Goal: Task Accomplishment & Management: Manage account settings

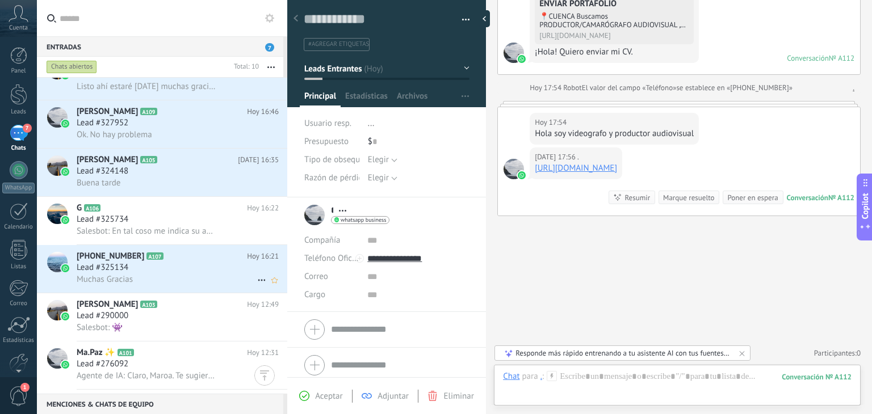
scroll to position [291, 0]
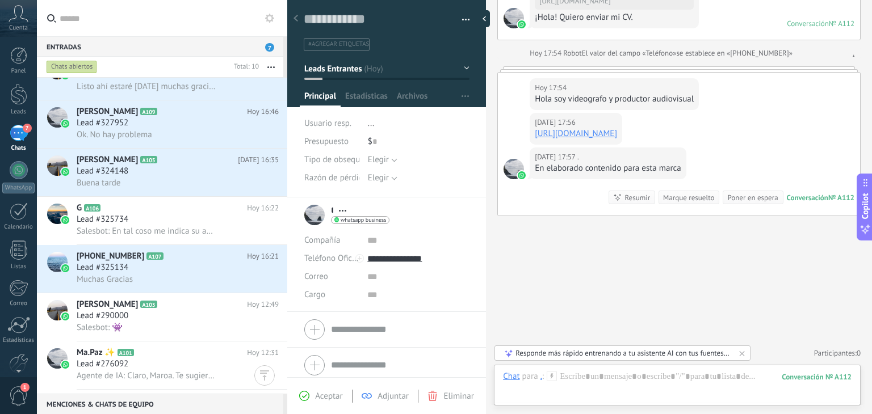
click at [565, 132] on link "[URL][DOMAIN_NAME]" at bounding box center [575, 133] width 82 height 11
click at [218, 225] on div "Lead #325734" at bounding box center [178, 219] width 202 height 11
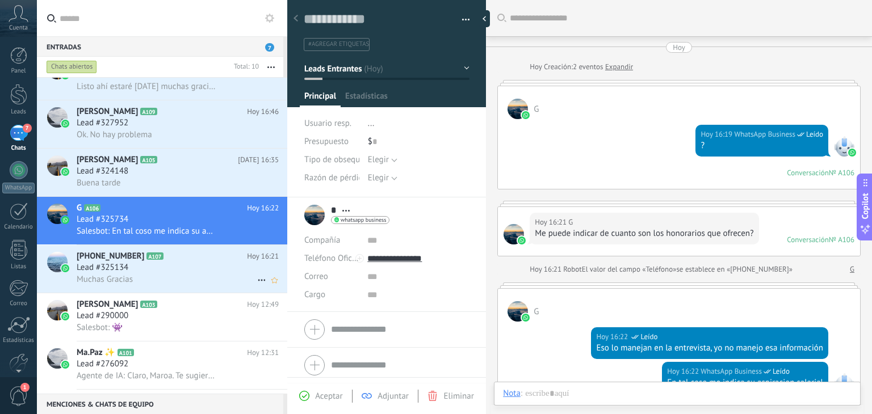
scroll to position [186, 0]
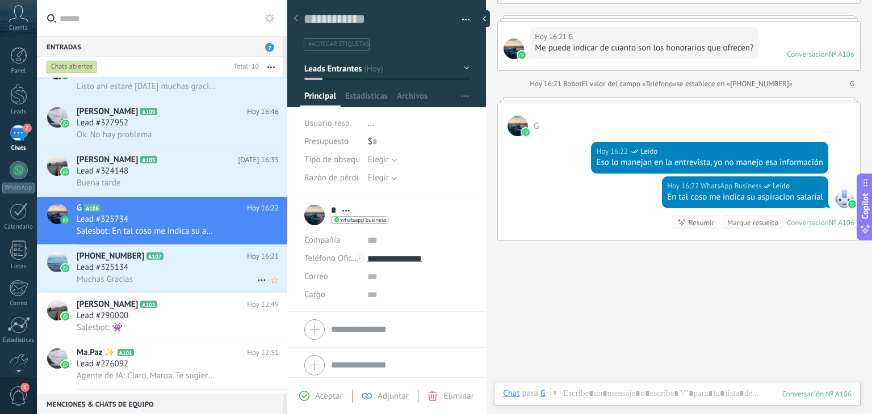
click at [209, 285] on div "Muchas Gracias" at bounding box center [178, 279] width 202 height 12
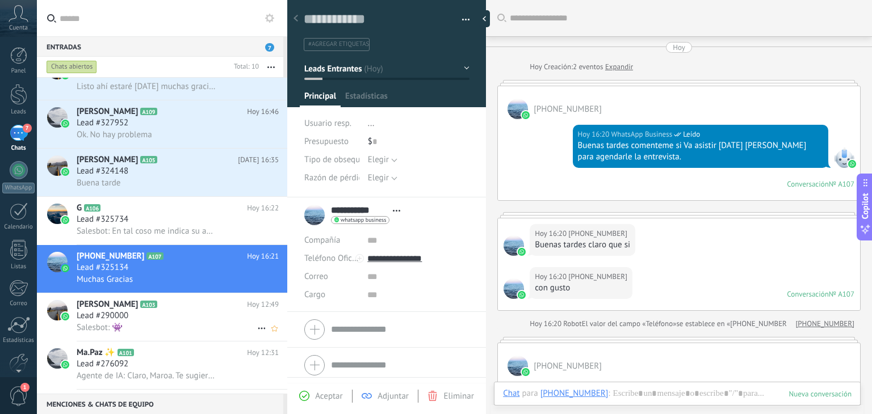
scroll to position [336, 0]
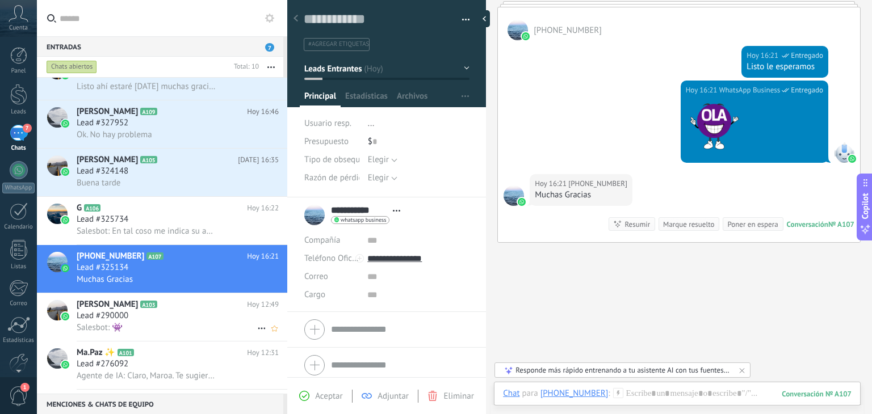
click at [211, 305] on div "[PERSON_NAME] A103 [DATE] 12:49 Lead #290000 Salesbot: 👾" at bounding box center [182, 317] width 211 height 48
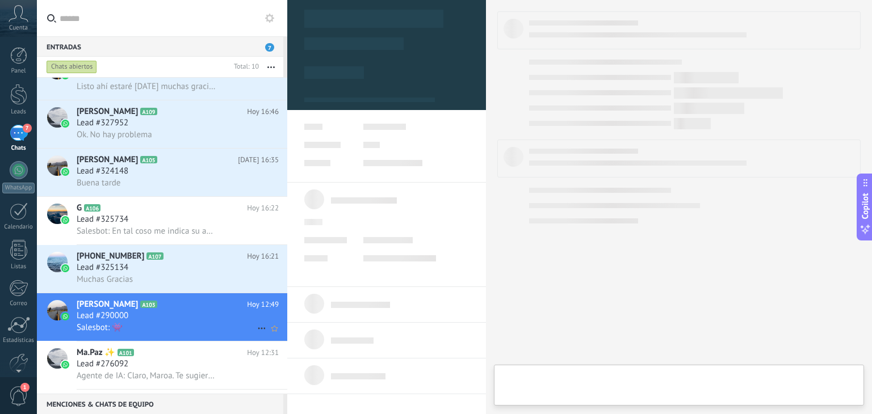
type textarea "**********"
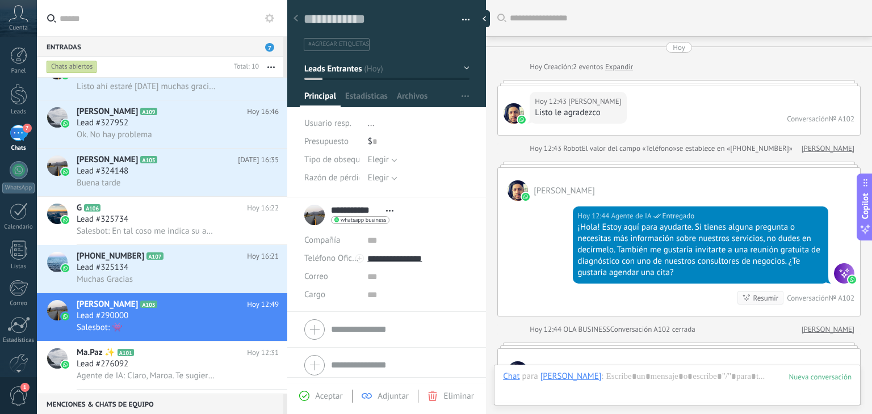
scroll to position [285, 0]
